Goal: Transaction & Acquisition: Obtain resource

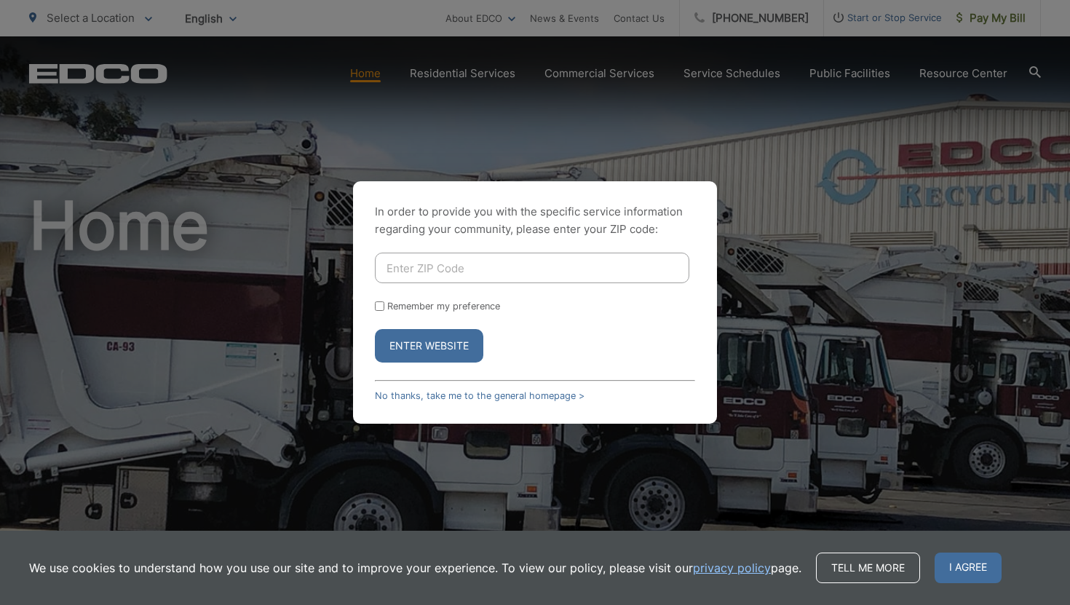
click at [443, 270] on input "Enter ZIP Code" at bounding box center [532, 268] width 314 height 31
type input "90275"
click at [378, 305] on input "Remember my preference" at bounding box center [379, 305] width 9 height 9
checkbox input "true"
click at [420, 346] on button "Enter Website" at bounding box center [429, 345] width 108 height 33
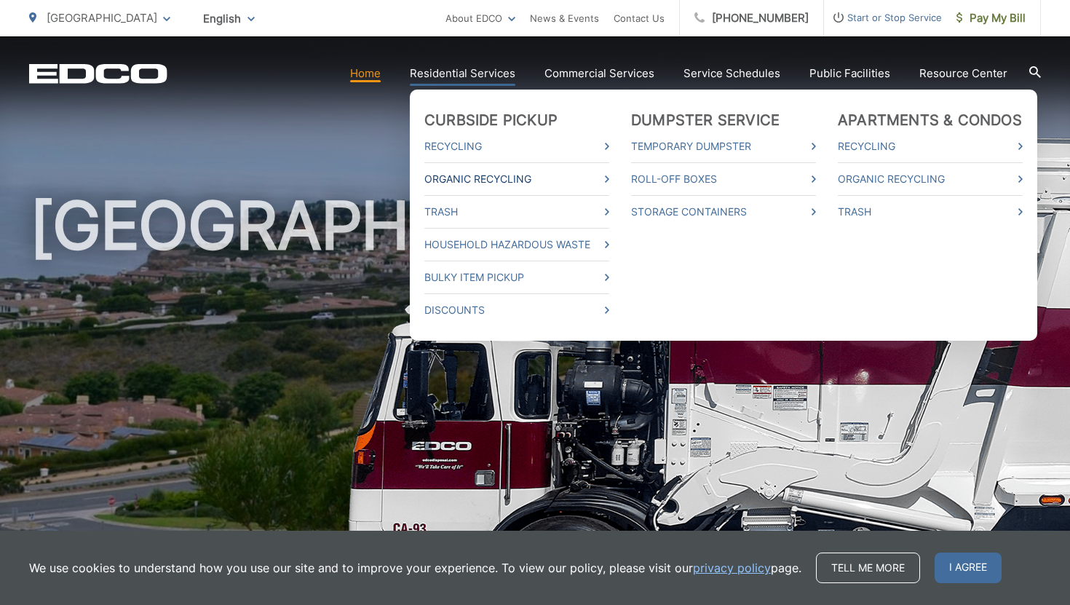
click at [464, 175] on link "Organic Recycling" at bounding box center [516, 178] width 185 height 17
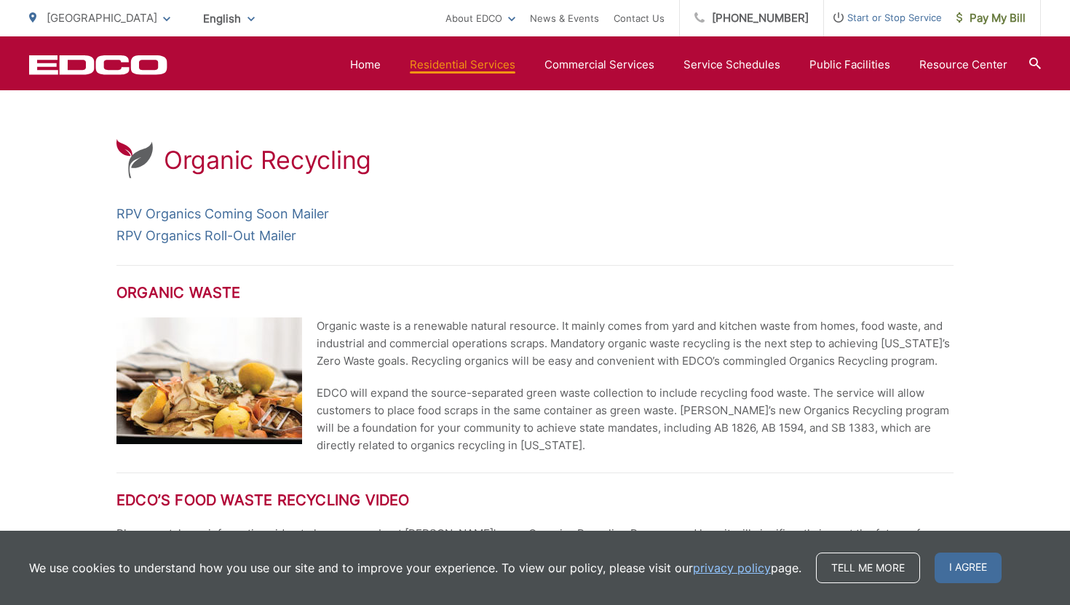
scroll to position [241, 0]
click at [683, 157] on div "Organic Recycling" at bounding box center [534, 159] width 837 height 43
click at [564, 217] on p "RPV Organics Coming Soon Mailer RPV Organics Roll-Out Mailer" at bounding box center [534, 224] width 837 height 44
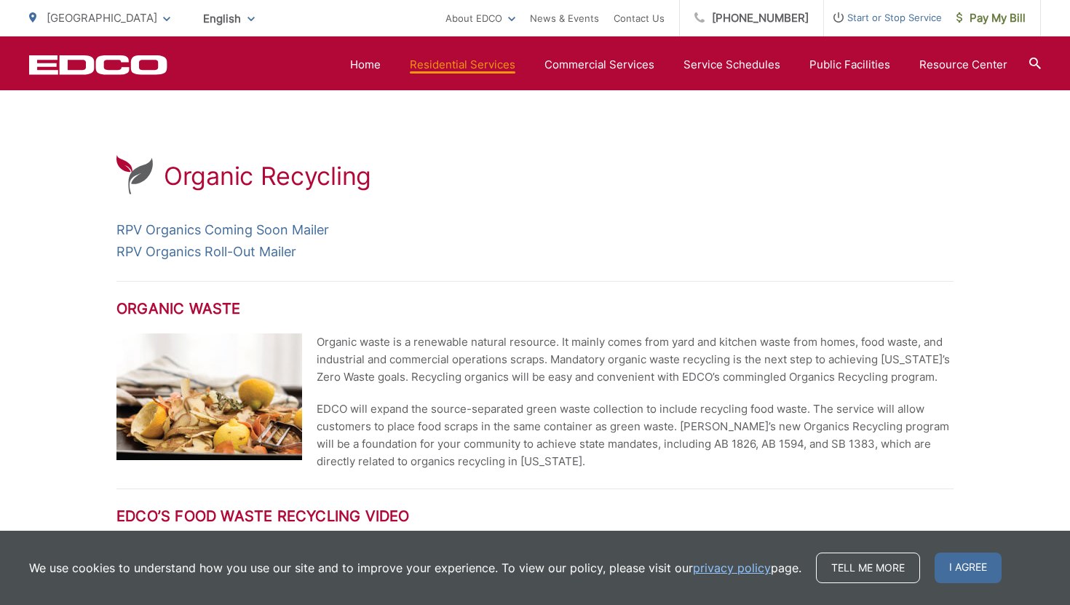
scroll to position [0, 0]
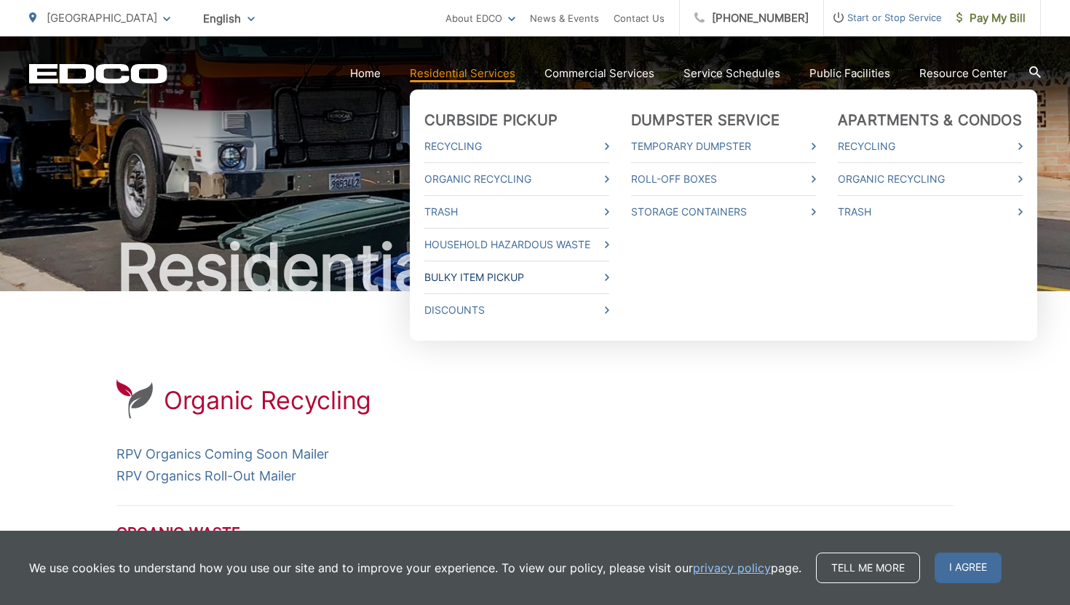
click at [456, 279] on link "Bulky Item Pickup" at bounding box center [516, 277] width 185 height 17
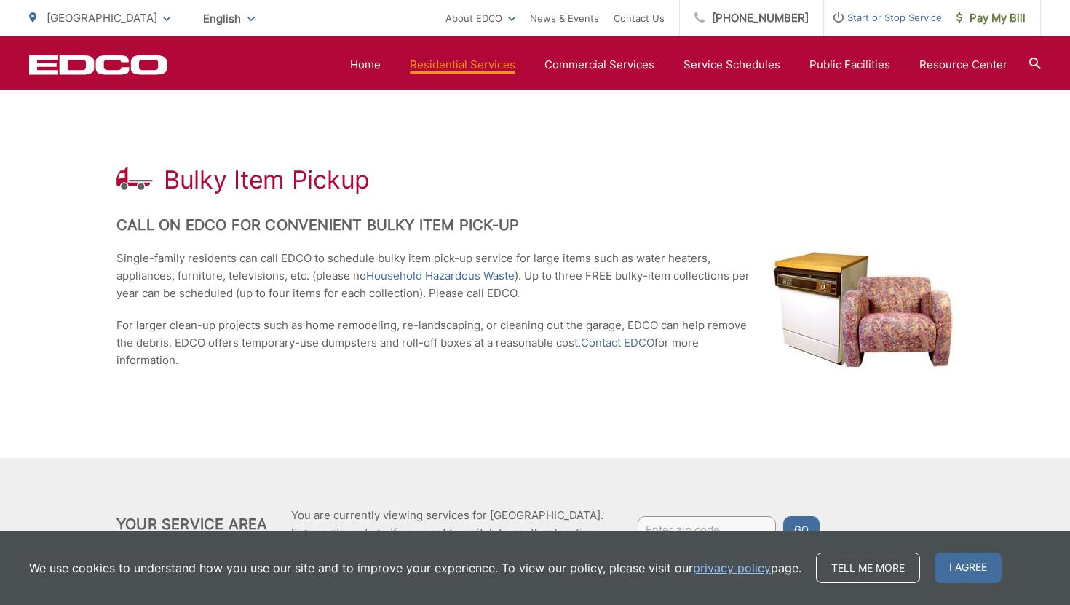
scroll to position [212, 0]
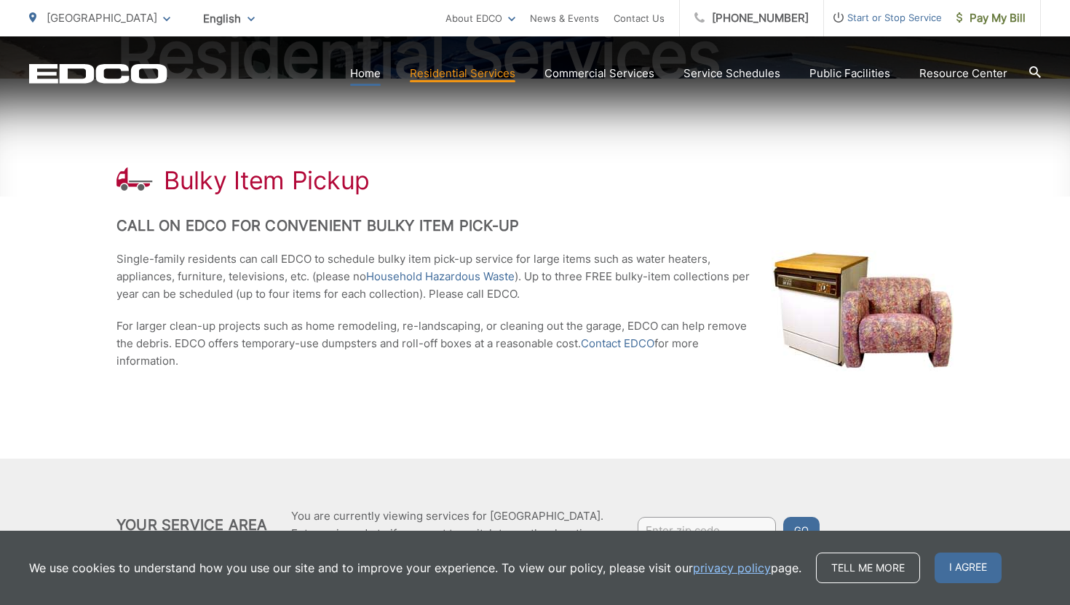
click at [376, 73] on link "Home" at bounding box center [365, 73] width 31 height 17
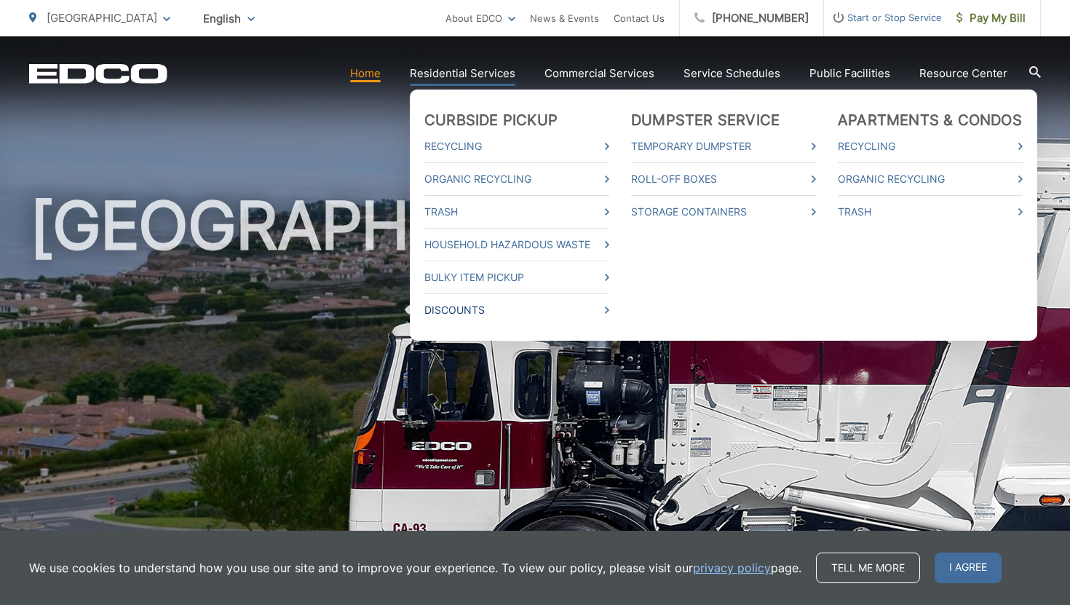
click at [478, 312] on link "Discounts" at bounding box center [516, 309] width 185 height 17
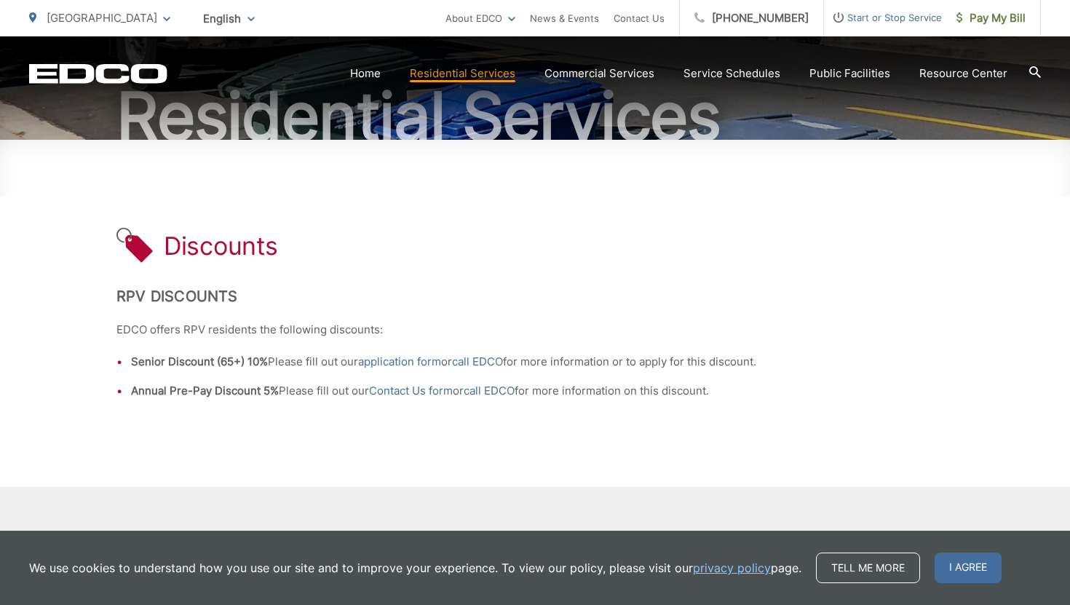
scroll to position [154, 0]
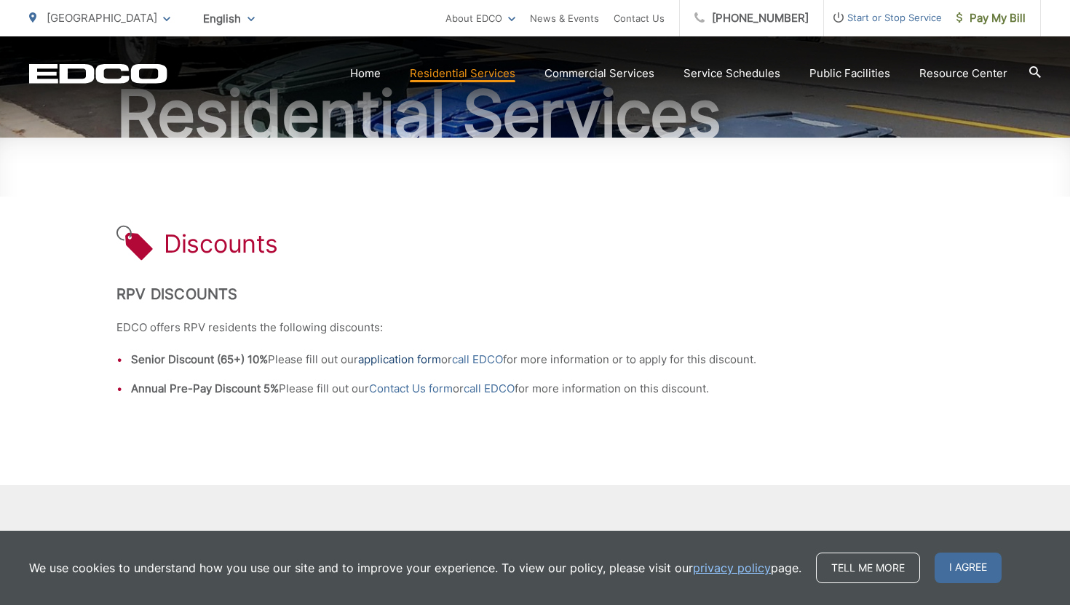
click at [402, 357] on link "application form" at bounding box center [399, 359] width 83 height 17
